Goal: Transaction & Acquisition: Subscribe to service/newsletter

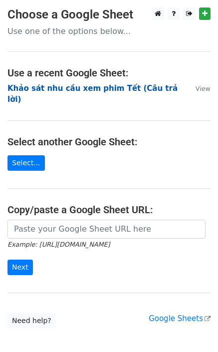
click at [97, 87] on strong "Khảo sát nhu cầu xem phim Tết (Câu trả lời)" at bounding box center [92, 94] width 170 height 20
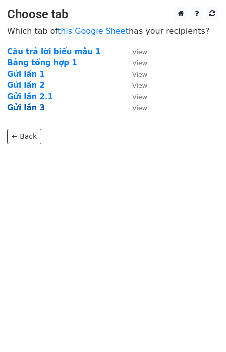
click at [26, 108] on strong "Gửi lần 3" at bounding box center [25, 107] width 37 height 9
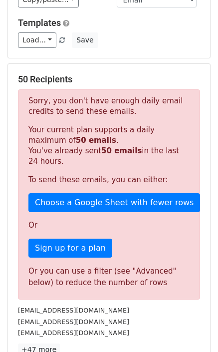
scroll to position [200, 0]
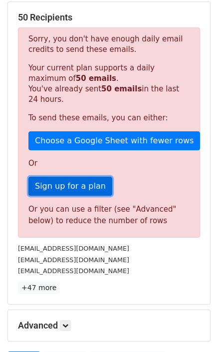
click at [84, 177] on link "Sign up for a plan" at bounding box center [70, 186] width 84 height 19
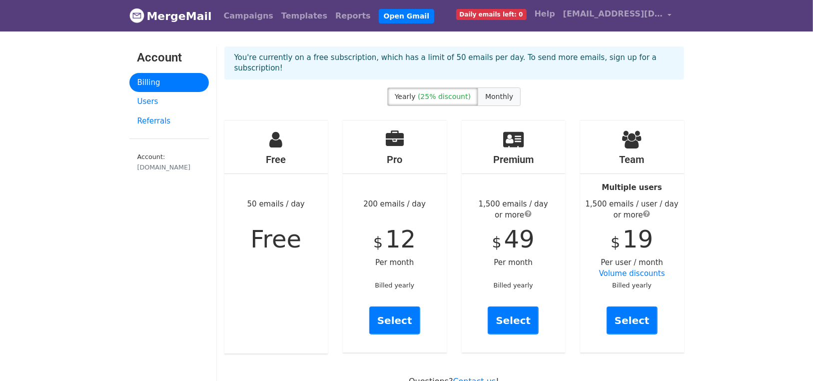
click at [499, 92] on span "Monthly" at bounding box center [499, 96] width 28 height 8
